Goal: Find specific page/section: Find specific page/section

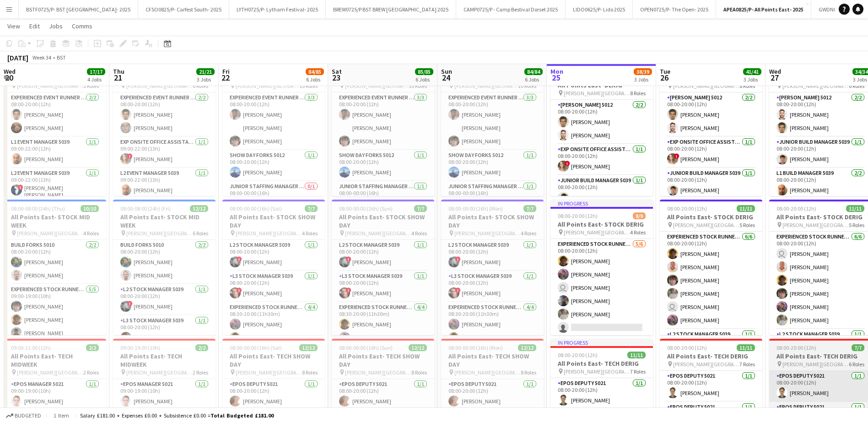
scroll to position [16, 0]
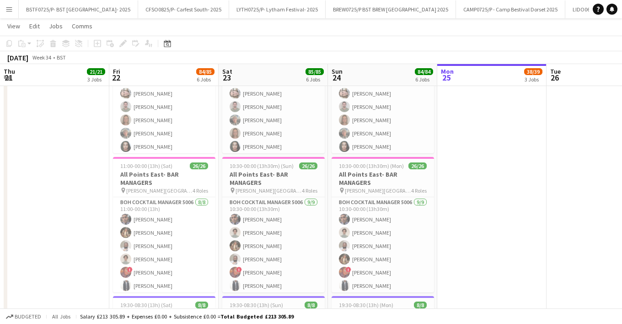
scroll to position [174, 0]
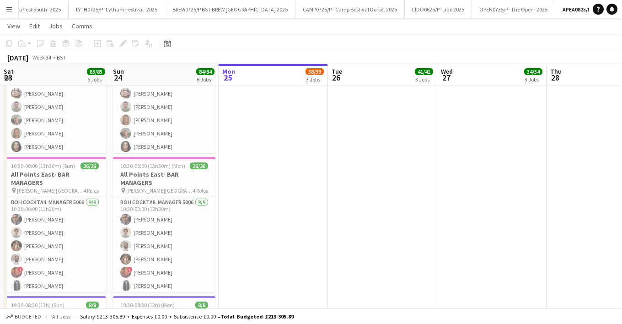
click at [13, 14] on button "Menu" at bounding box center [9, 9] width 18 height 18
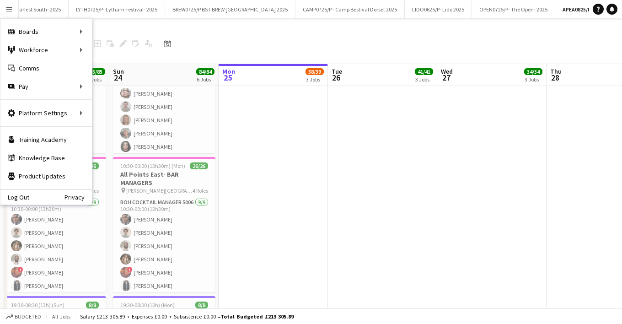
click at [350, 209] on app-date-cell "08:00-20:00 (12h) 19/19 All Points East- DERIG pin Victoria Park London 8 Roles…" at bounding box center [382, 23] width 109 height 853
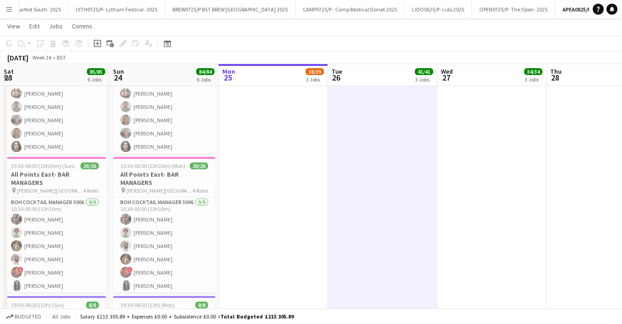
click at [311, 156] on app-date-cell "In progress 08:00-20:00 (12h) 19/19 All Points East- DERIG pin Victoria Park Lo…" at bounding box center [273, 23] width 109 height 853
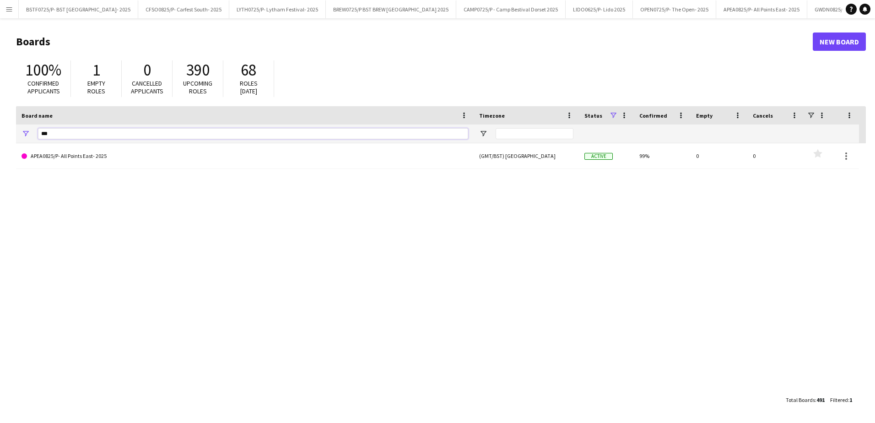
click at [79, 135] on input "***" at bounding box center [253, 133] width 430 height 11
type input "*"
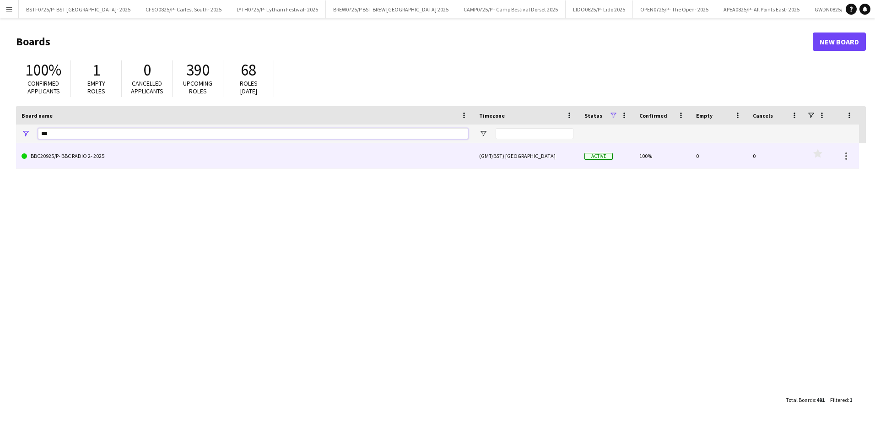
type input "***"
click at [84, 157] on link "BBC20925/P- BBC RADIO 2- 2025" at bounding box center [245, 156] width 447 height 26
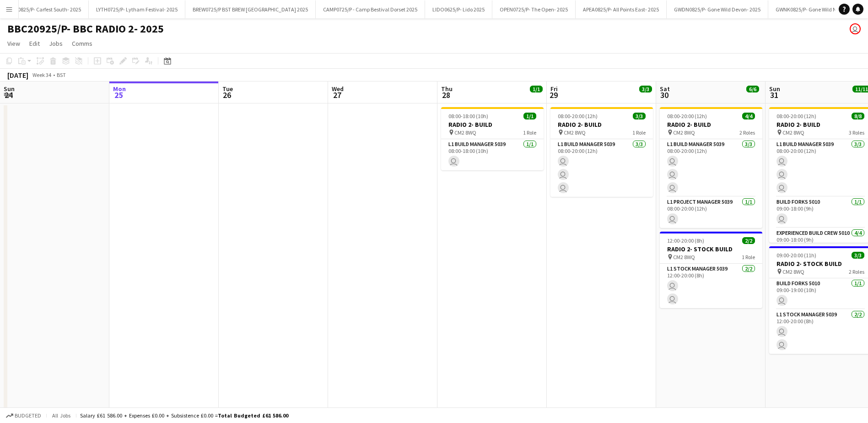
scroll to position [0, 201]
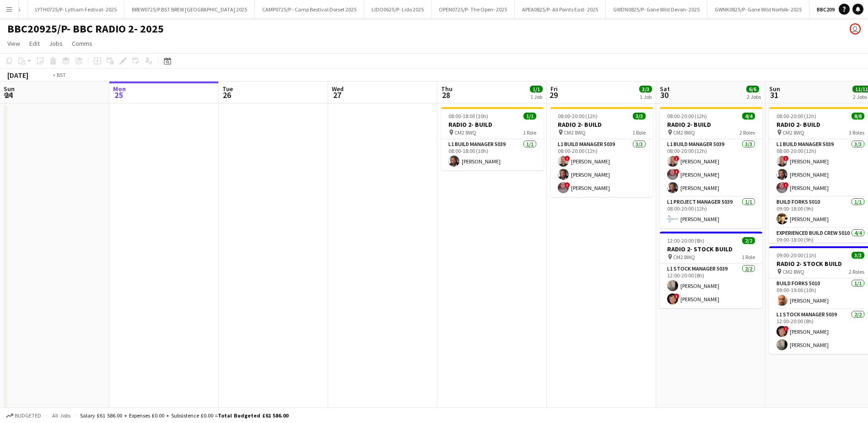
drag, startPoint x: 546, startPoint y: 324, endPoint x: 265, endPoint y: 321, distance: 281.0
click at [302, 321] on app-calendar-viewport "Fri 22 Sat 23 Sun 24 Mon 25 Tue 26 Wed 27 Thu 28 1/1 1 Job Fri 29 3/3 1 Job Sat…" at bounding box center [434, 305] width 868 height 448
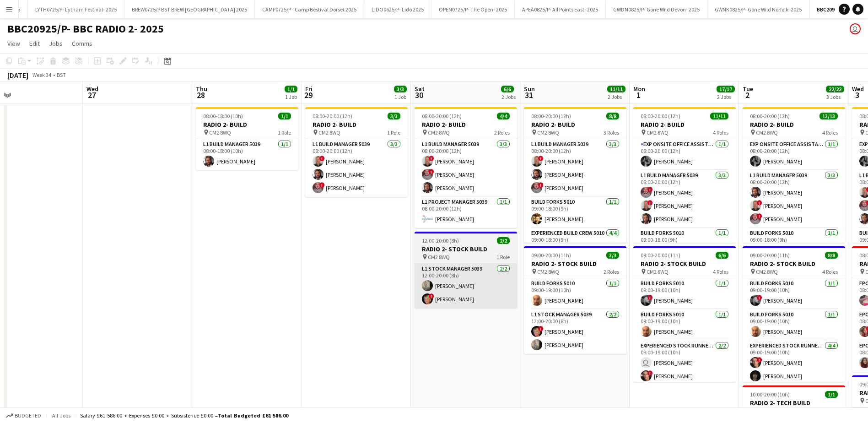
drag, startPoint x: 351, startPoint y: 313, endPoint x: 198, endPoint y: 280, distance: 156.9
click at [104, 292] on app-calendar-viewport "Sat 23 Sun 24 Mon 25 Tue 26 Wed 27 Thu 28 1/1 1 Job Fri 29 3/3 1 Job Sat 30 6/6…" at bounding box center [434, 305] width 868 height 448
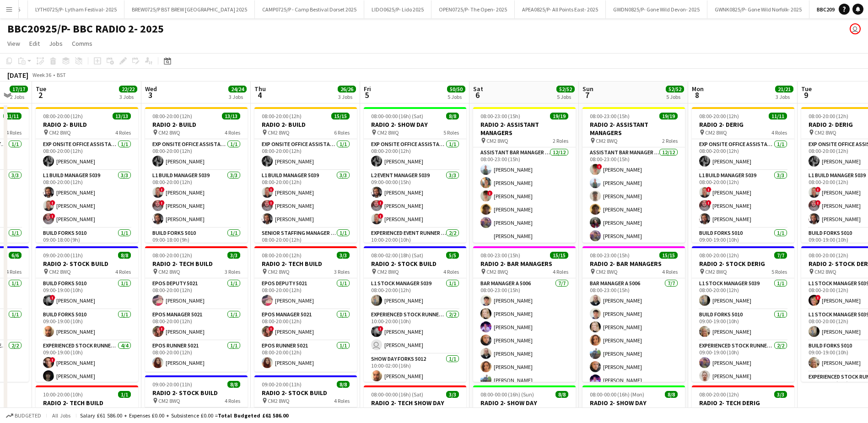
scroll to position [0, 300]
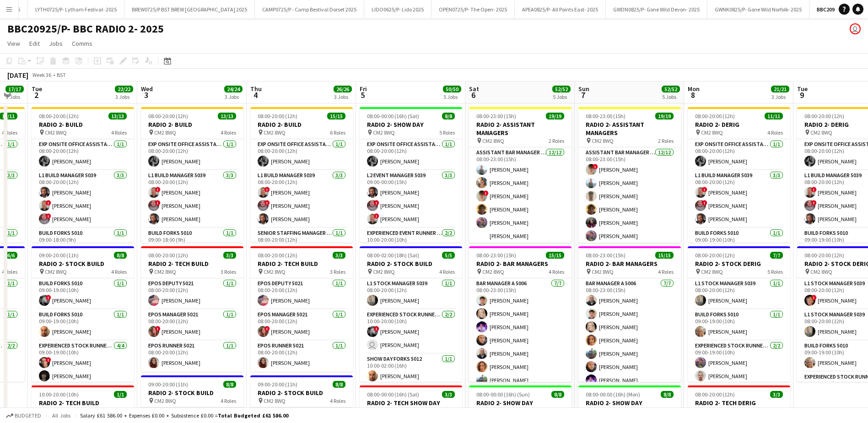
drag, startPoint x: 513, startPoint y: 98, endPoint x: 331, endPoint y: 98, distance: 181.6
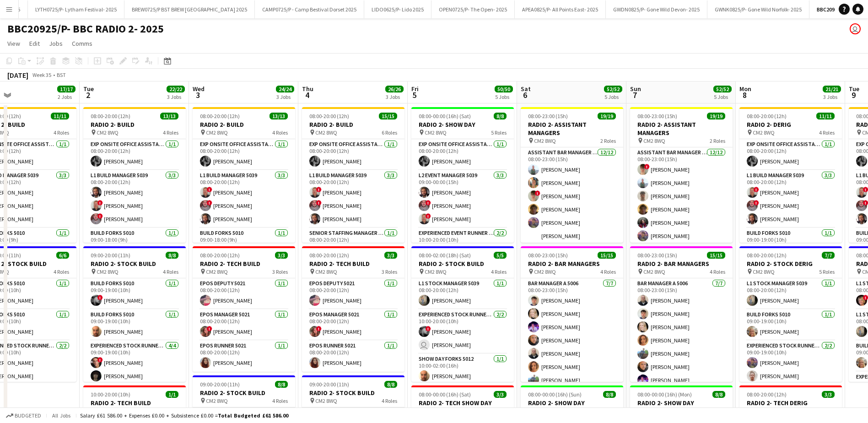
drag, startPoint x: 329, startPoint y: 97, endPoint x: 505, endPoint y: 89, distance: 175.9
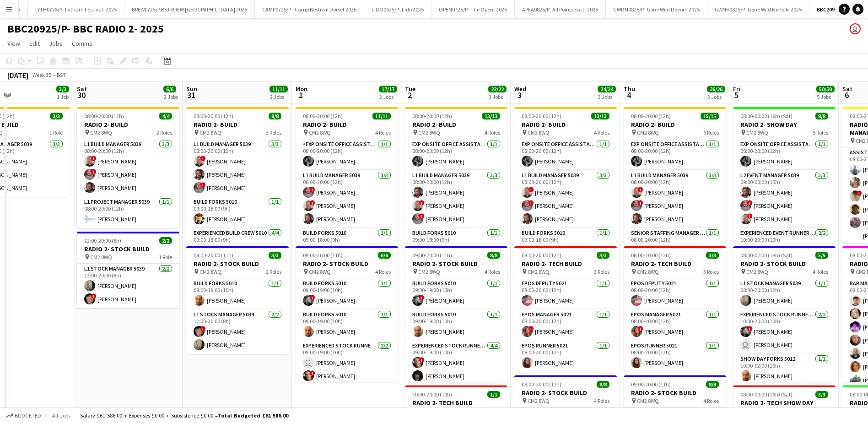
scroll to position [0, 247]
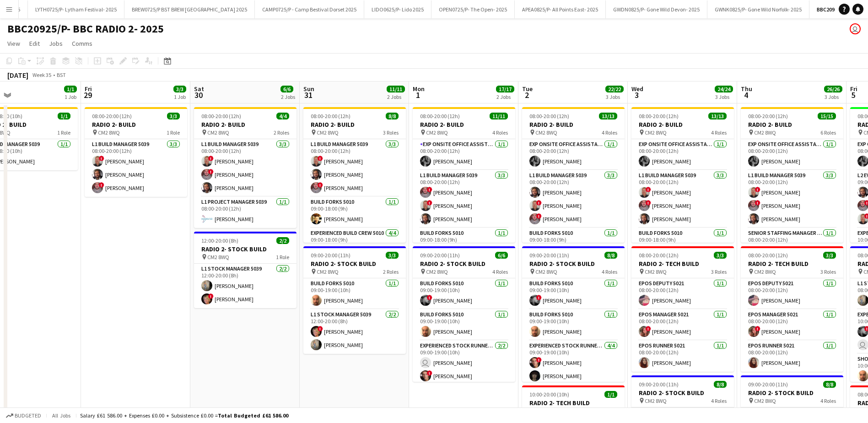
drag, startPoint x: 110, startPoint y: 93, endPoint x: 425, endPoint y: 86, distance: 314.9
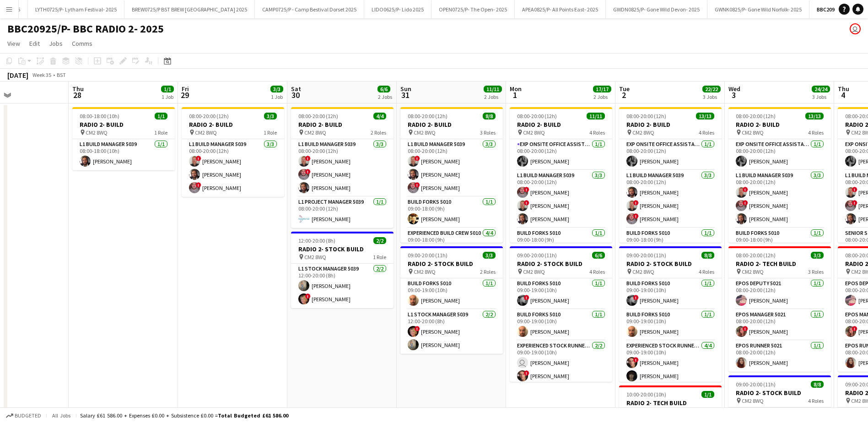
scroll to position [0, 271]
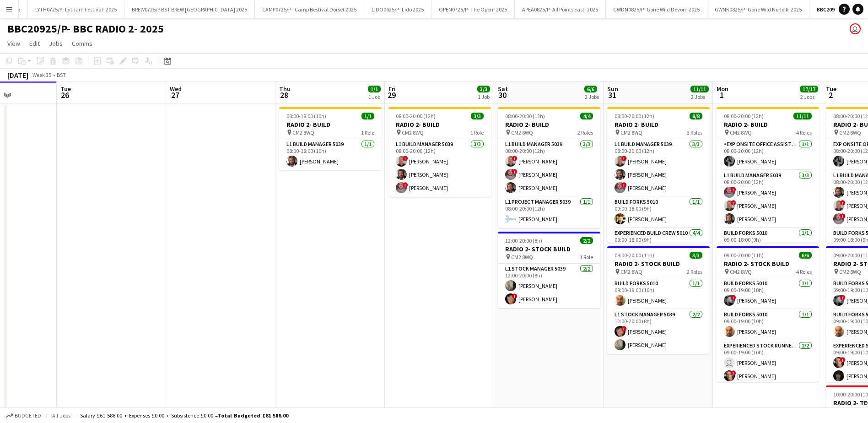
drag, startPoint x: 146, startPoint y: 91, endPoint x: 450, endPoint y: 86, distance: 303.9
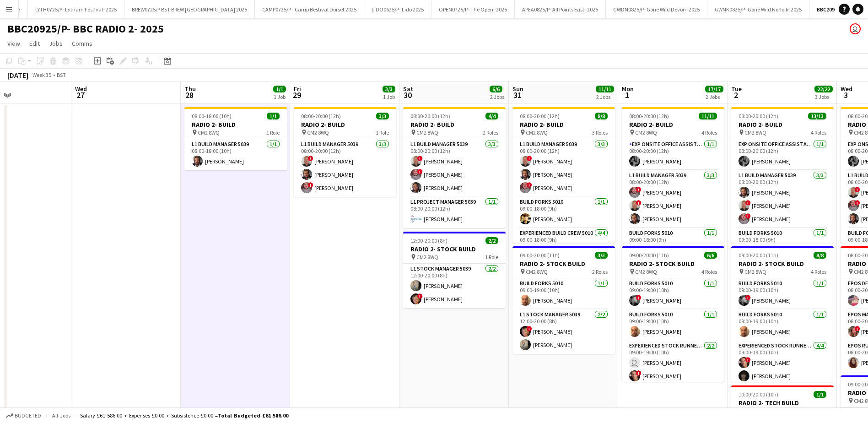
scroll to position [0, 367]
drag, startPoint x: 415, startPoint y: 281, endPoint x: 320, endPoint y: 252, distance: 100.0
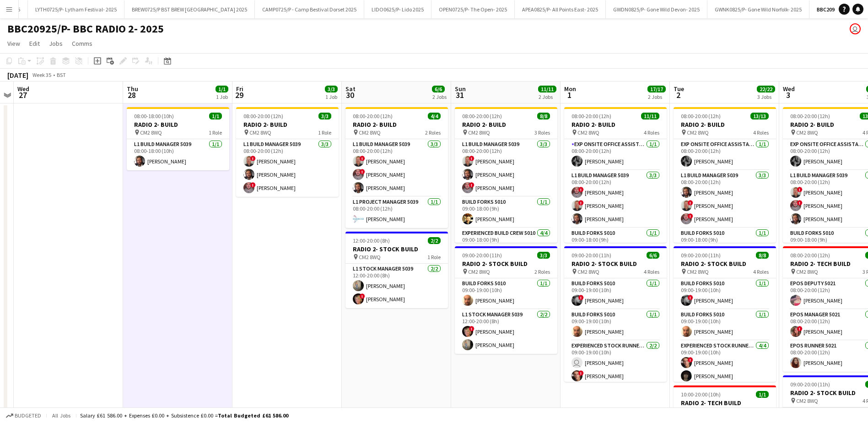
drag, startPoint x: 329, startPoint y: 227, endPoint x: 272, endPoint y: 226, distance: 57.2
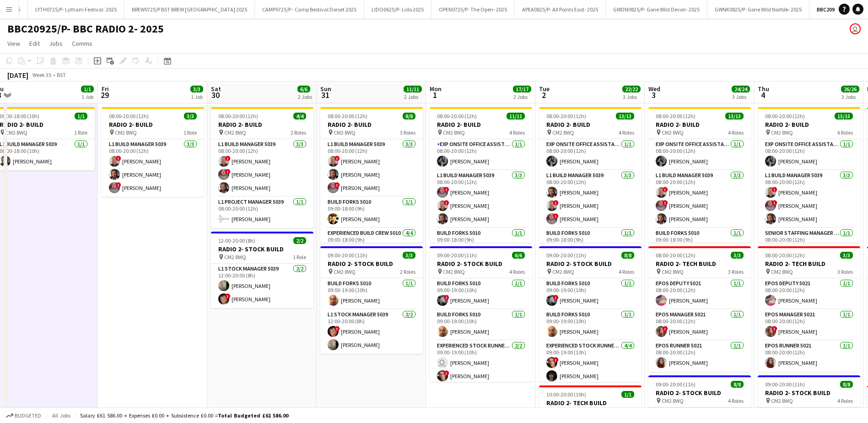
drag, startPoint x: 241, startPoint y: 260, endPoint x: 169, endPoint y: 273, distance: 73.1
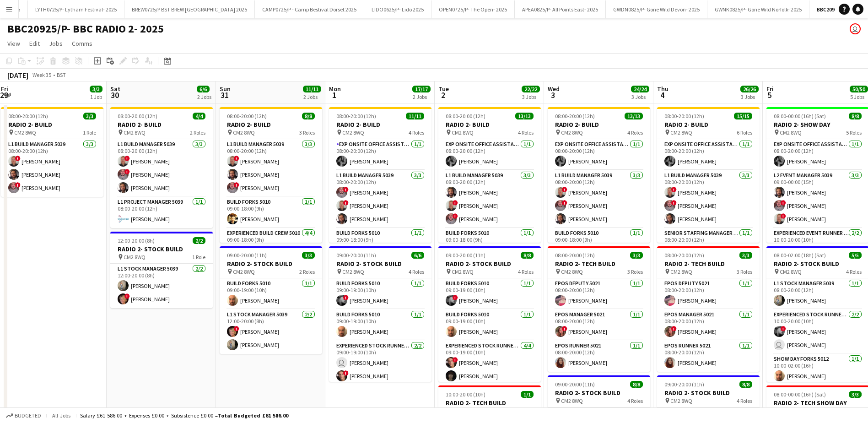
scroll to position [0, 349]
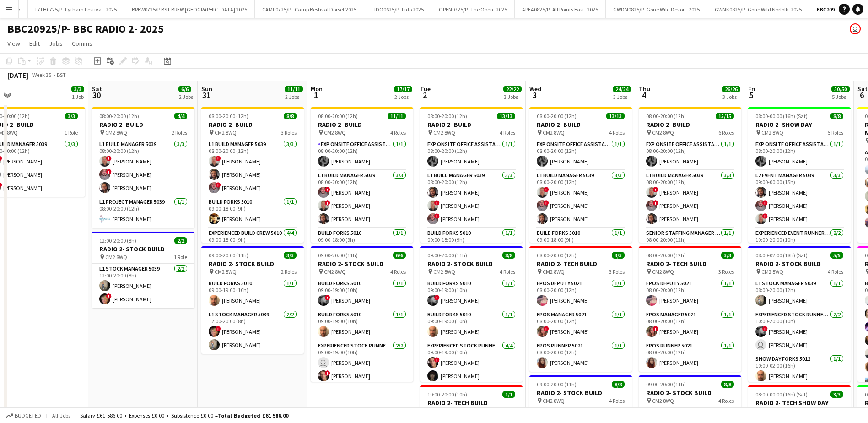
drag, startPoint x: 267, startPoint y: 351, endPoint x: 116, endPoint y: 349, distance: 150.6
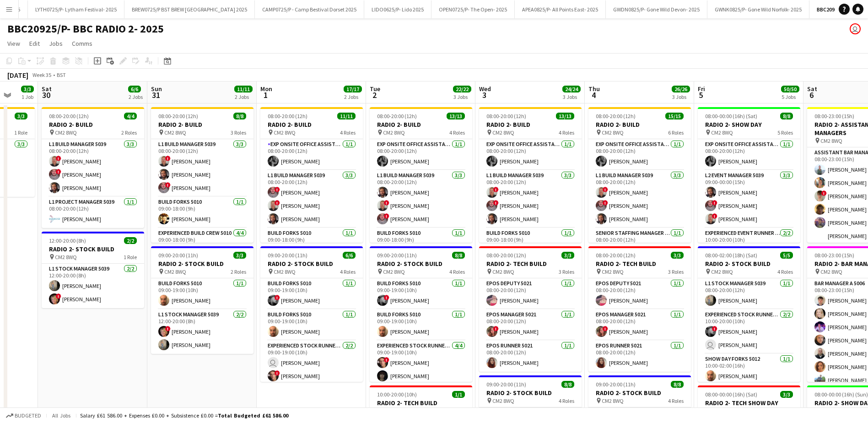
drag, startPoint x: 136, startPoint y: 356, endPoint x: 86, endPoint y: 365, distance: 51.2
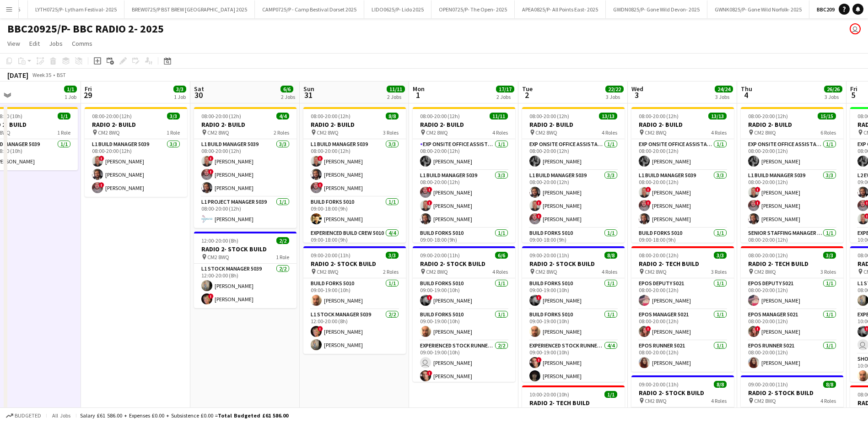
scroll to position [0, 242]
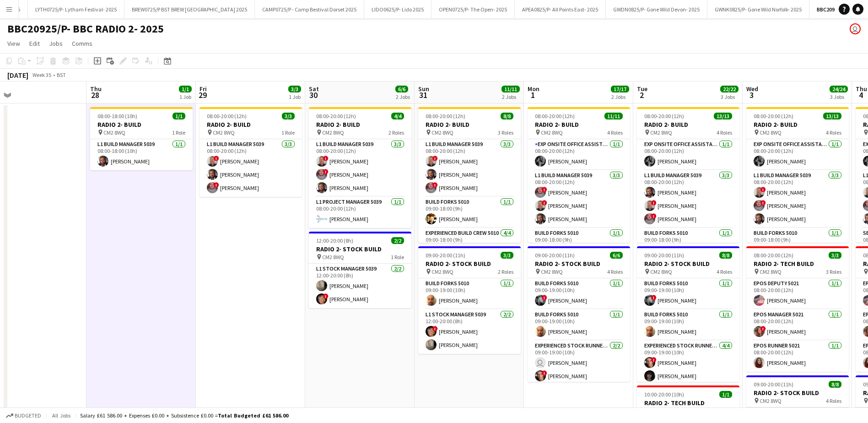
drag, startPoint x: 232, startPoint y: 374, endPoint x: 500, endPoint y: 346, distance: 269.1
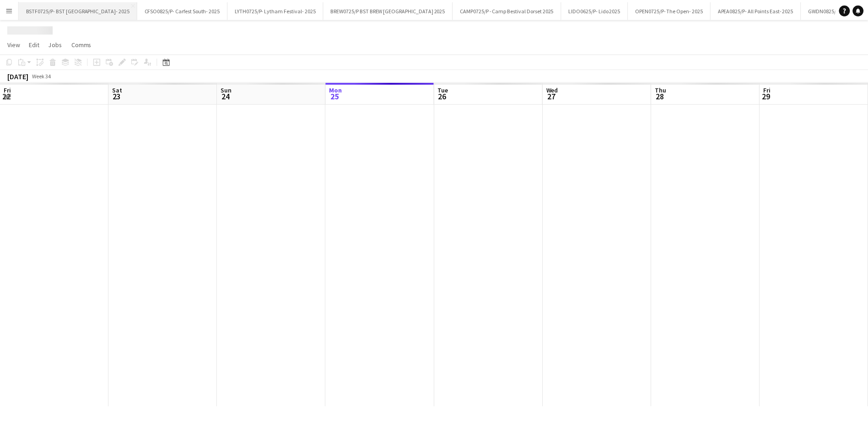
scroll to position [0, 219]
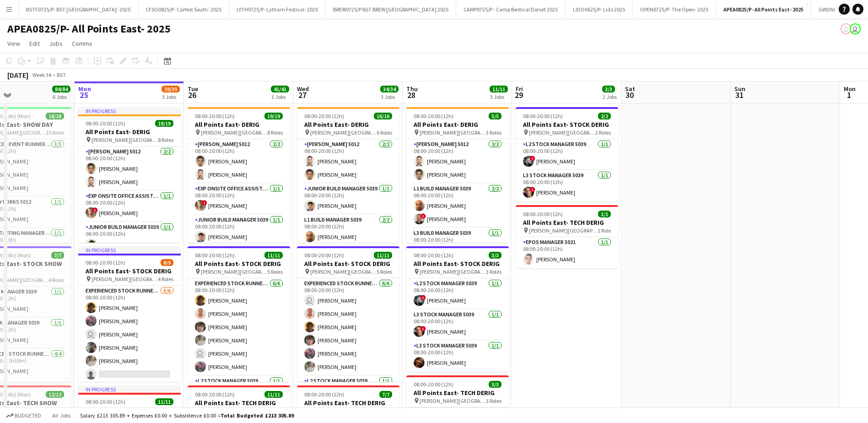
drag, startPoint x: 313, startPoint y: 209, endPoint x: 276, endPoint y: 209, distance: 37.1
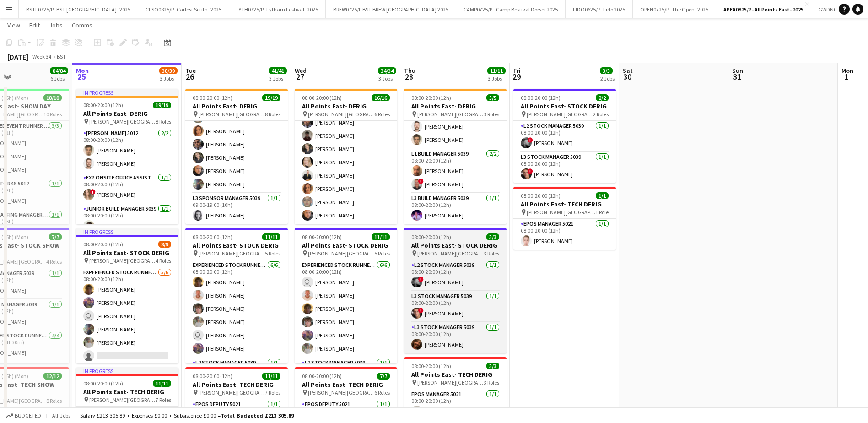
scroll to position [0, 0]
